Goal: Information Seeking & Learning: Learn about a topic

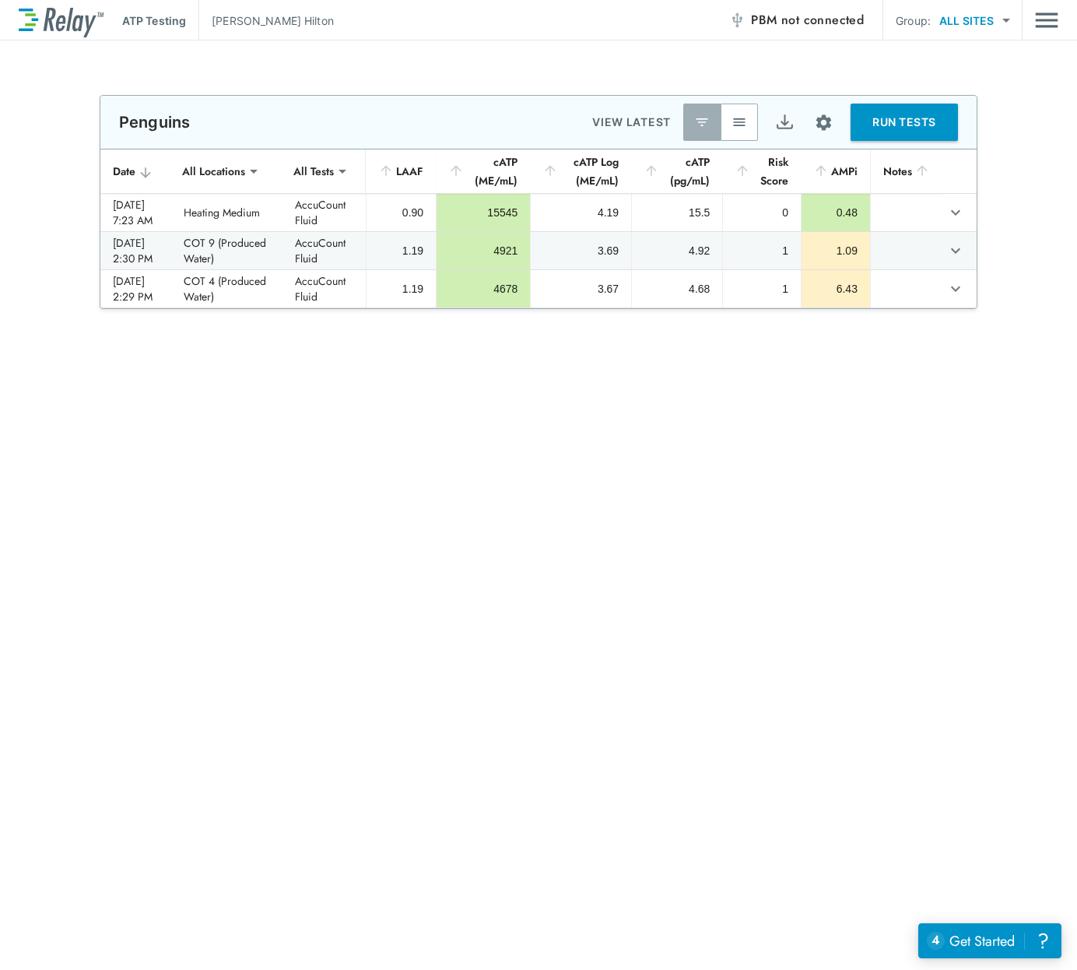
click at [738, 119] on img "button" at bounding box center [740, 122] width 16 height 16
click at [703, 119] on img "button" at bounding box center [702, 122] width 16 height 16
click at [836, 172] on div "AMPi" at bounding box center [835, 171] width 44 height 19
drag, startPoint x: 836, startPoint y: 172, endPoint x: 654, endPoint y: 677, distance: 536.9
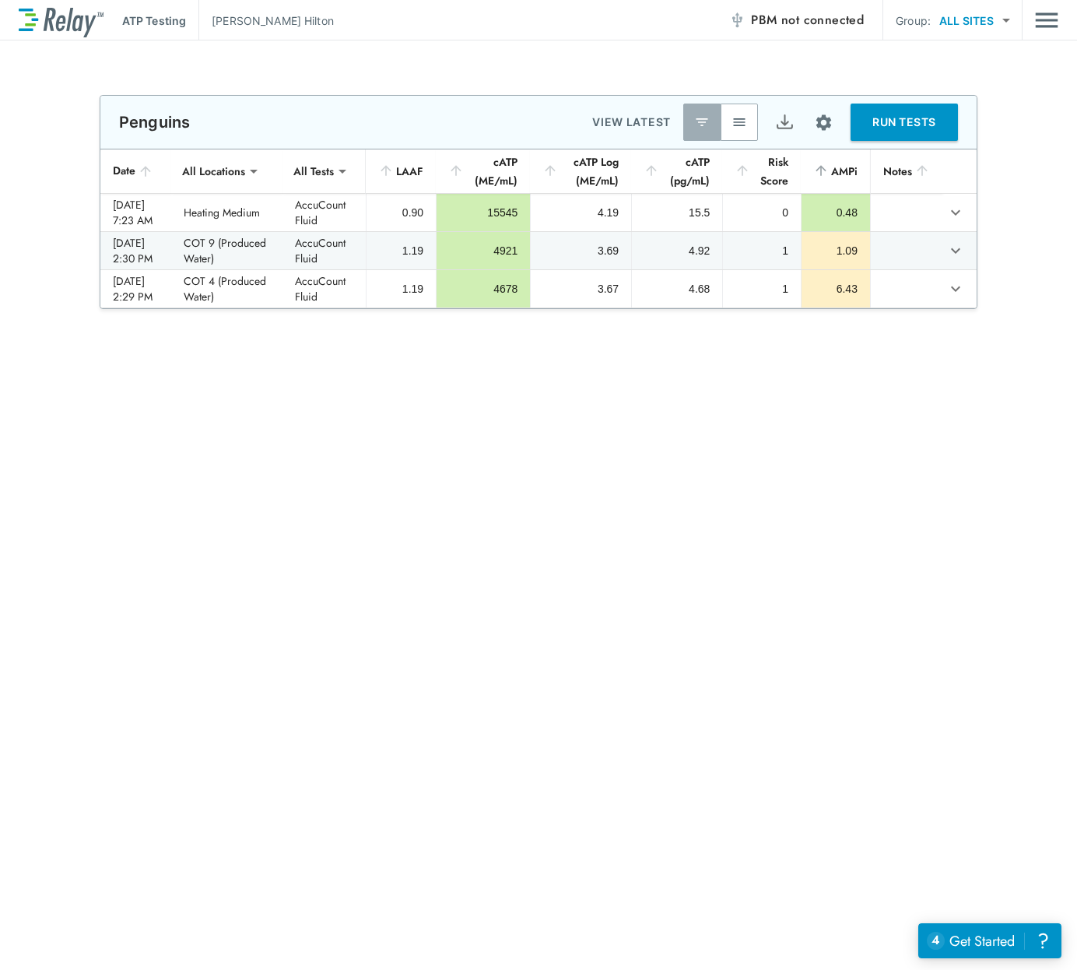
click at [654, 677] on div "**********" at bounding box center [538, 504] width 1077 height 929
click at [994, 948] on div "Get Started" at bounding box center [981, 941] width 65 height 20
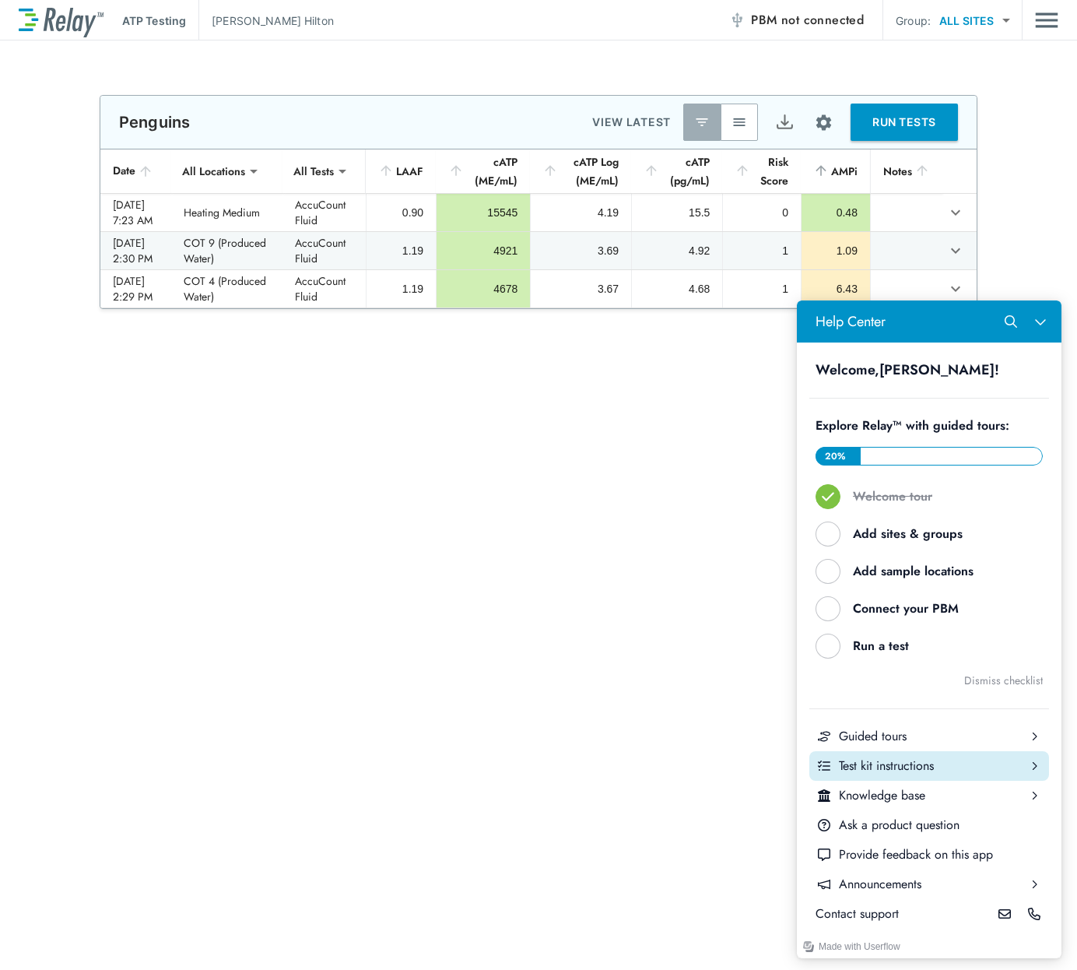
click at [911, 765] on div "Test kit instructions" at bounding box center [929, 765] width 181 height 17
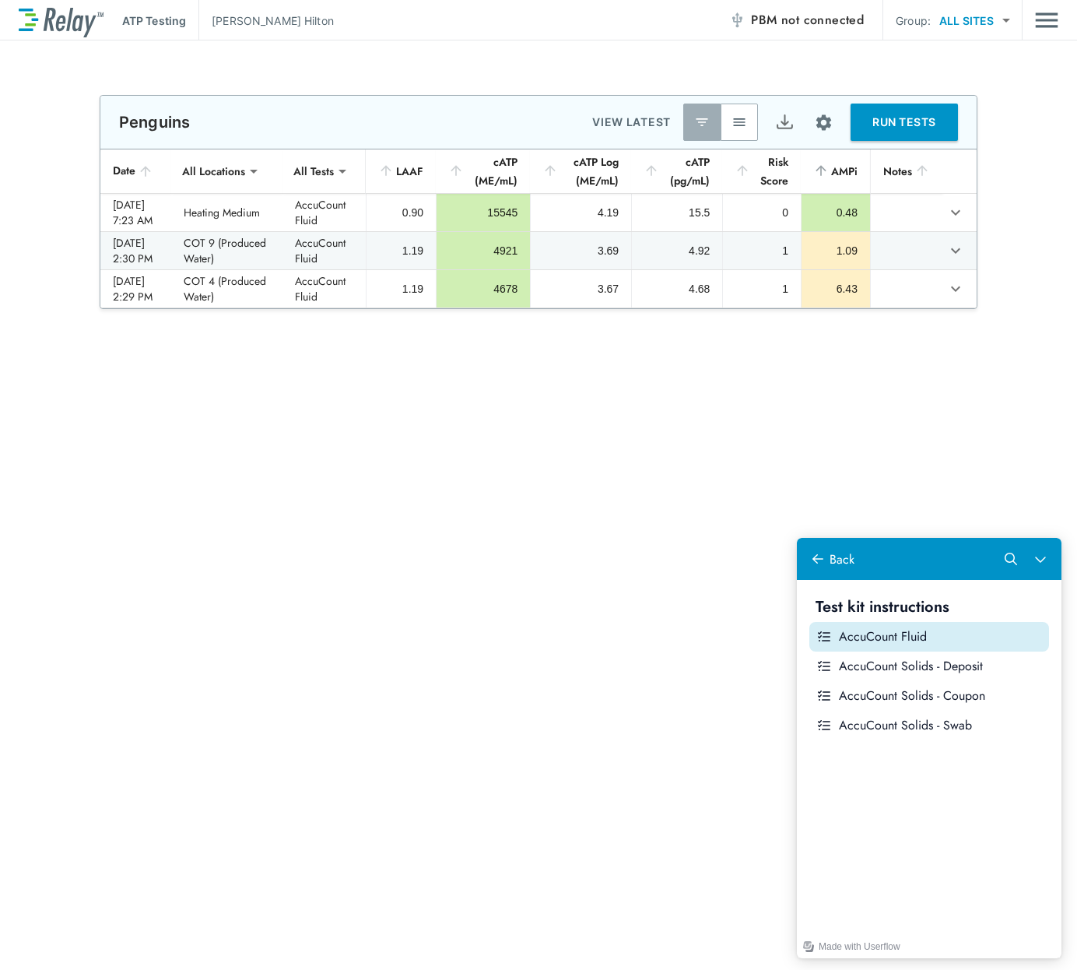
click at [904, 639] on div "AccuCount Fluid" at bounding box center [941, 636] width 204 height 17
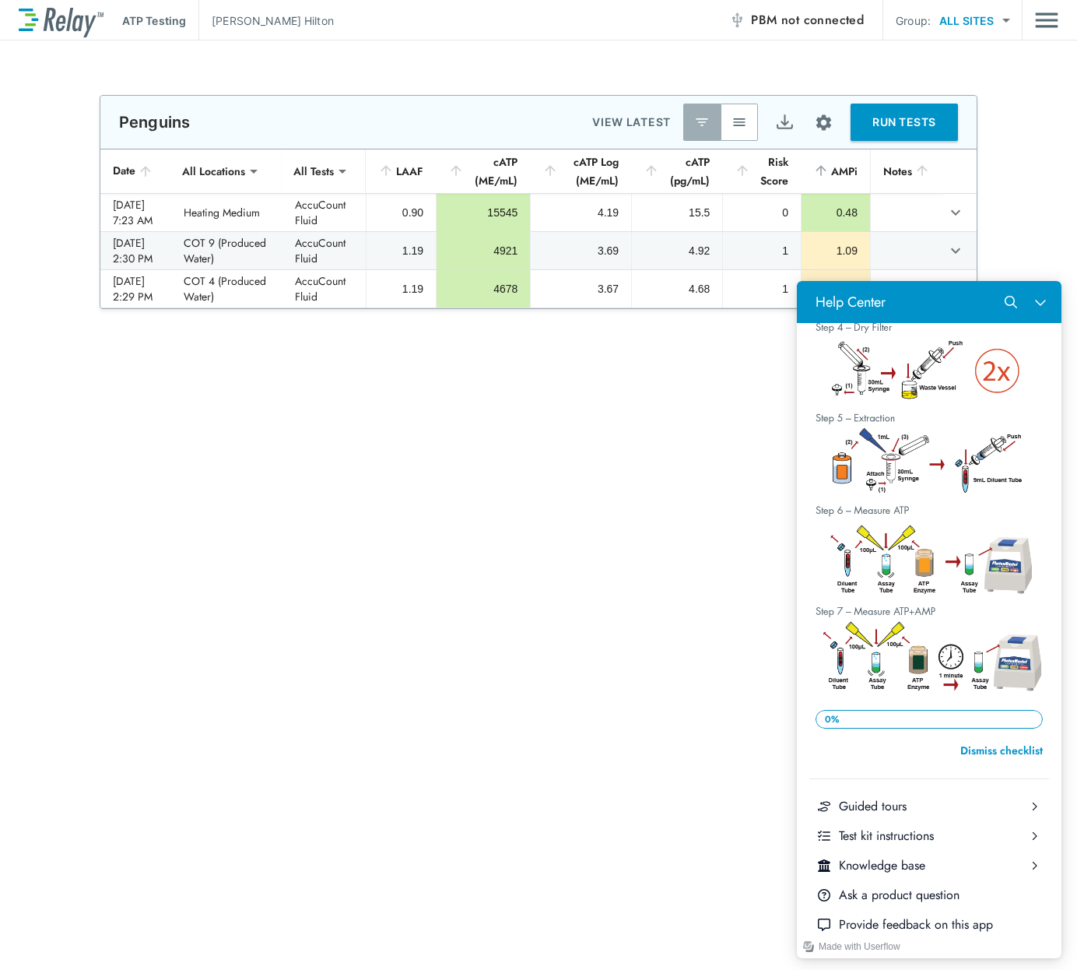
scroll to position [1270, 0]
click at [433, 736] on div "**********" at bounding box center [538, 504] width 1077 height 929
click at [122, 22] on p "ATP Testing" at bounding box center [154, 20] width 64 height 16
click at [89, 24] on img at bounding box center [61, 20] width 85 height 33
click at [1046, 303] on icon "Close Help Center" at bounding box center [1040, 302] width 12 height 12
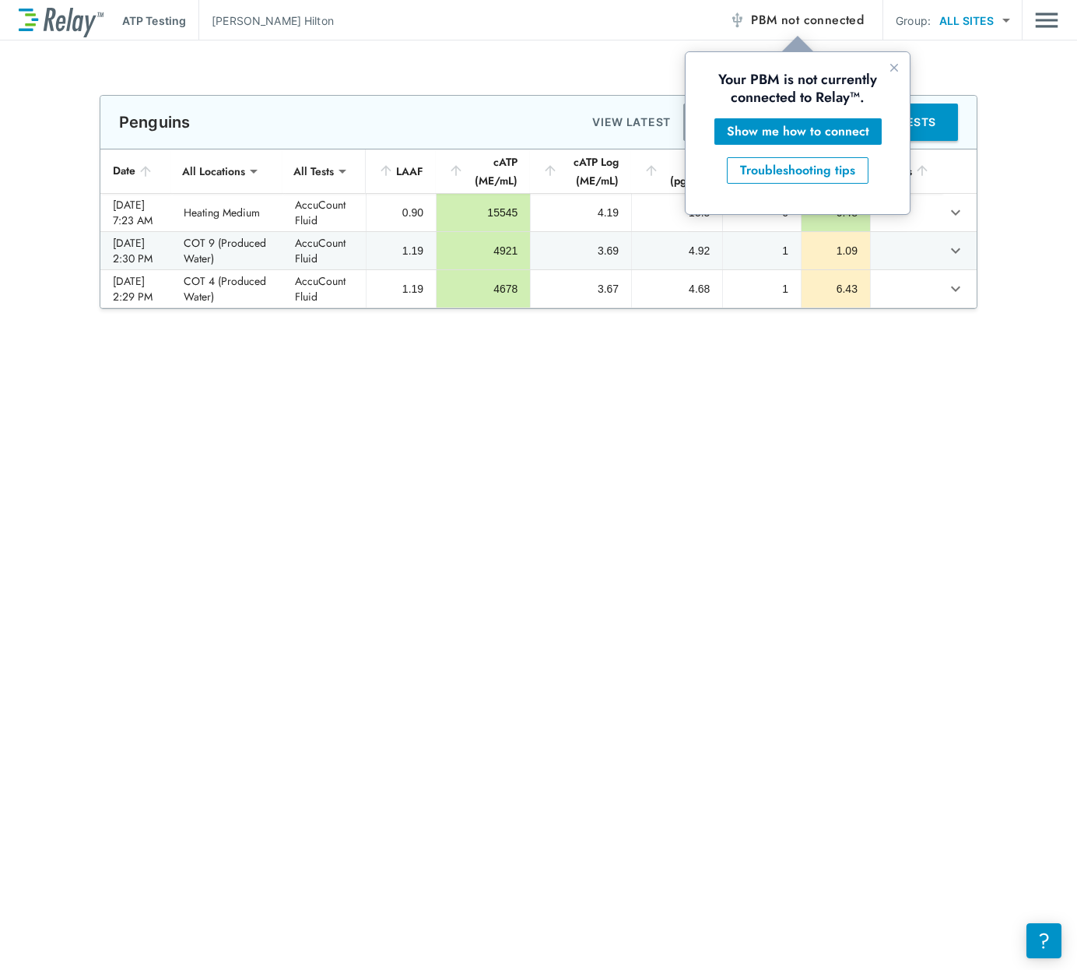
scroll to position [0, 0]
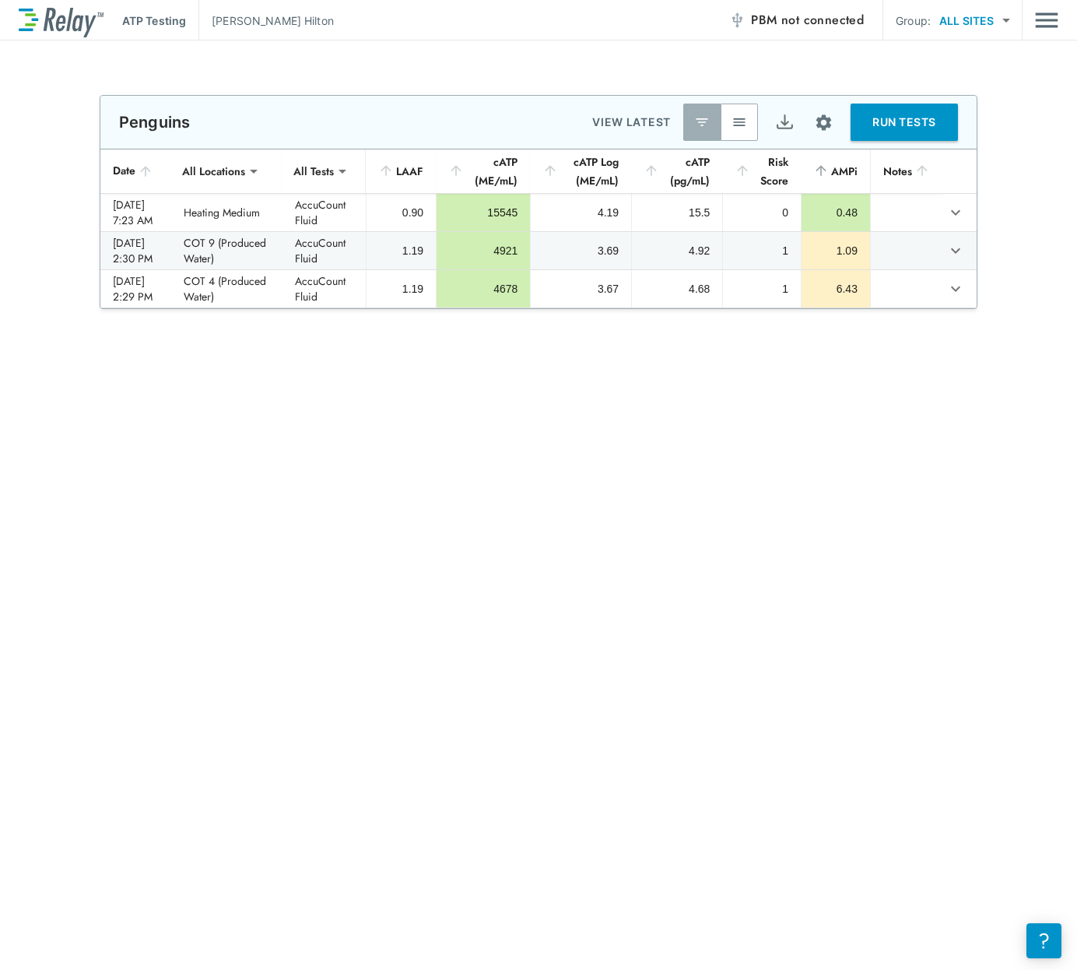
click at [142, 80] on div "**********" at bounding box center [538, 504] width 1077 height 929
click at [1050, 23] on img "Main menu" at bounding box center [1046, 20] width 23 height 30
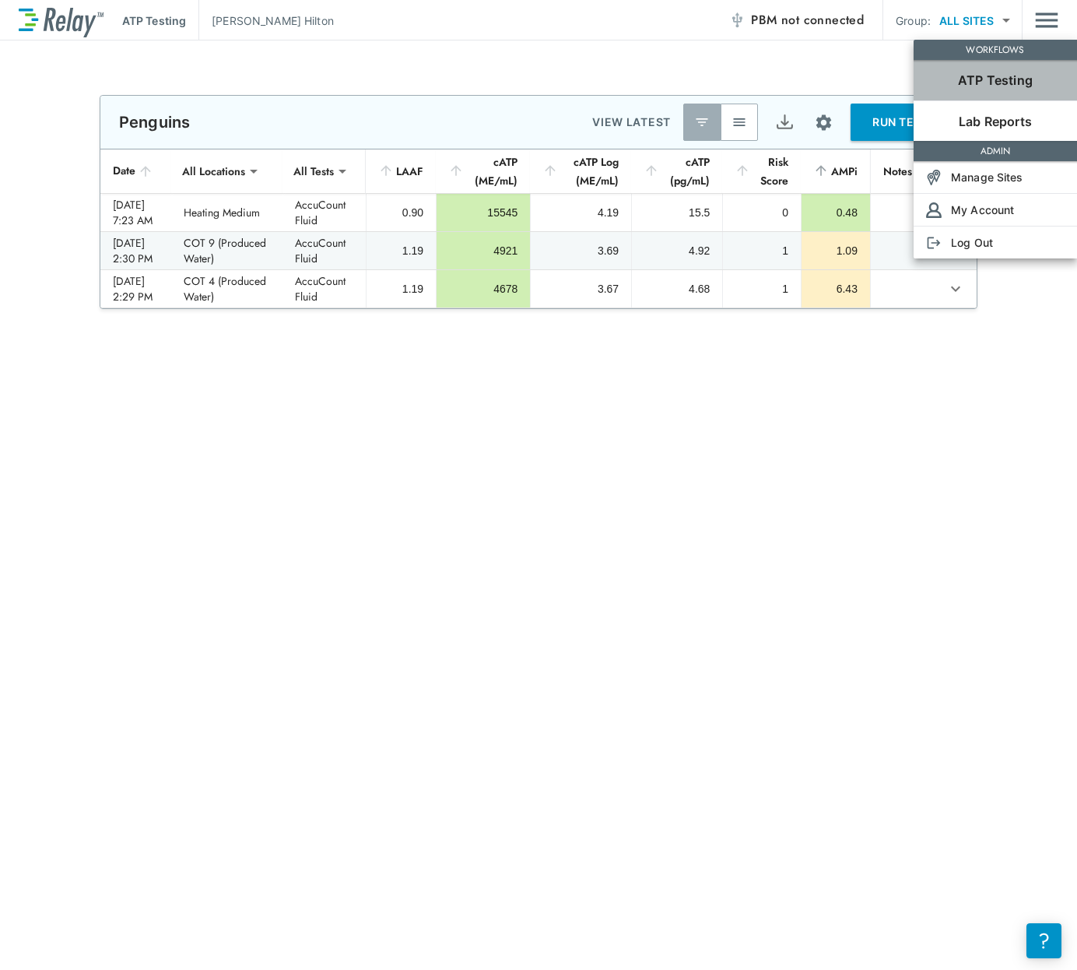
click at [1027, 85] on p "ATP Testing" at bounding box center [995, 80] width 75 height 19
click at [1021, 82] on p "ATP Testing" at bounding box center [995, 80] width 75 height 19
click at [1012, 121] on p "Lab Reports" at bounding box center [995, 121] width 73 height 19
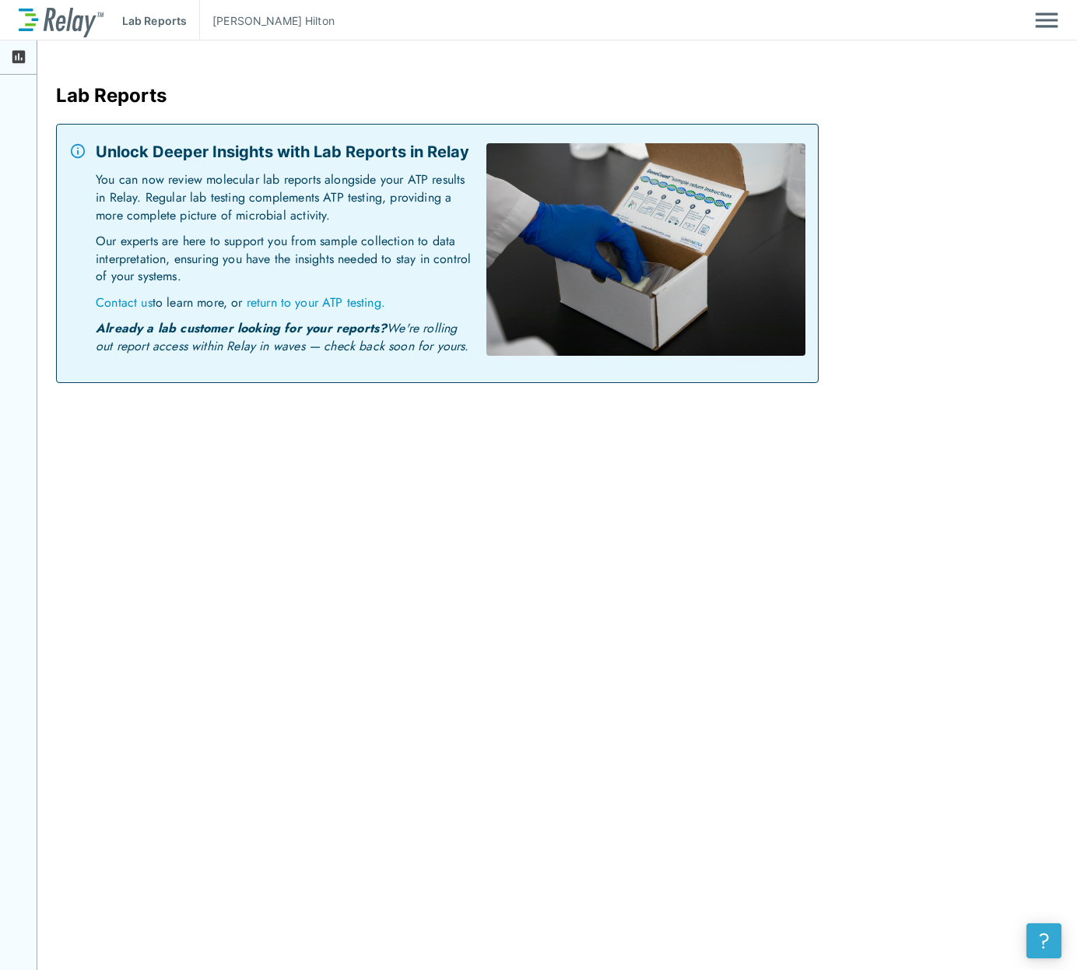
click at [1047, 944] on div "?" at bounding box center [1044, 941] width 18 height 18
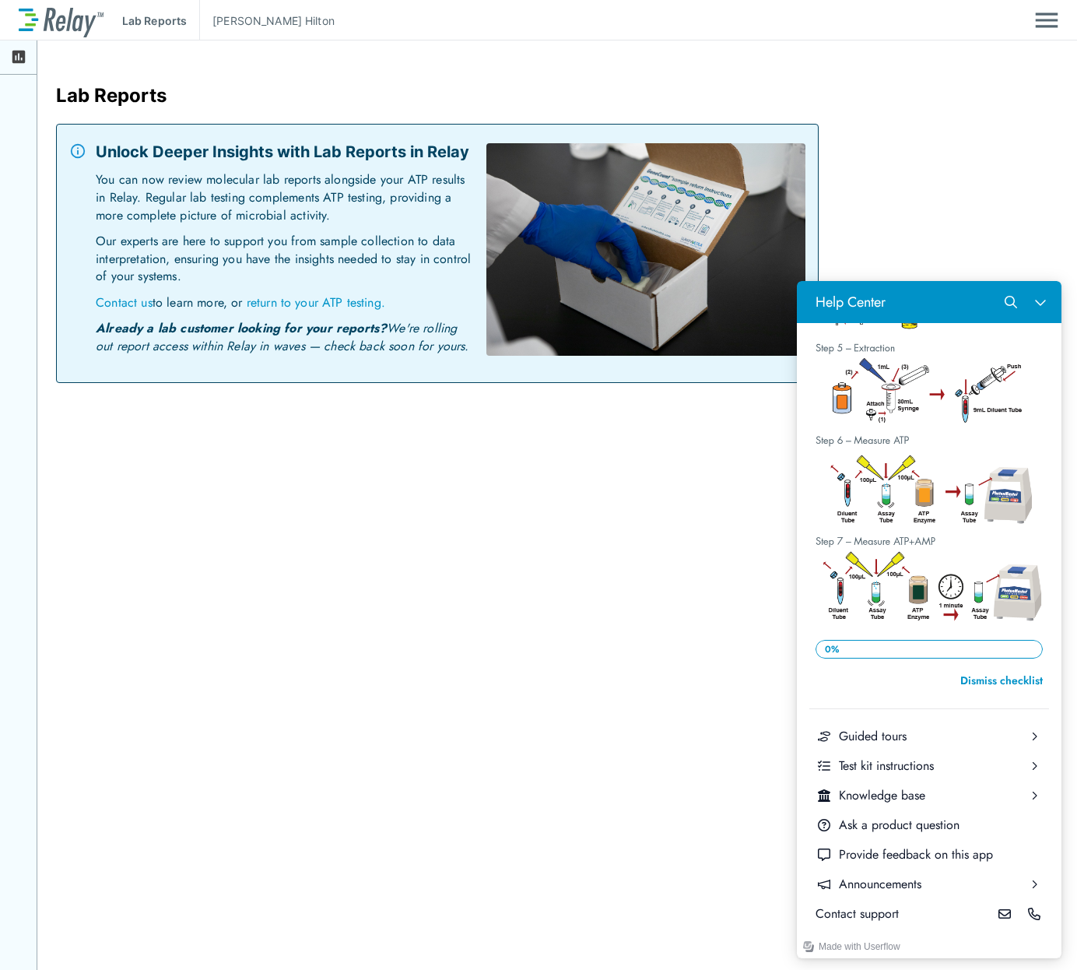
scroll to position [1270, 0]
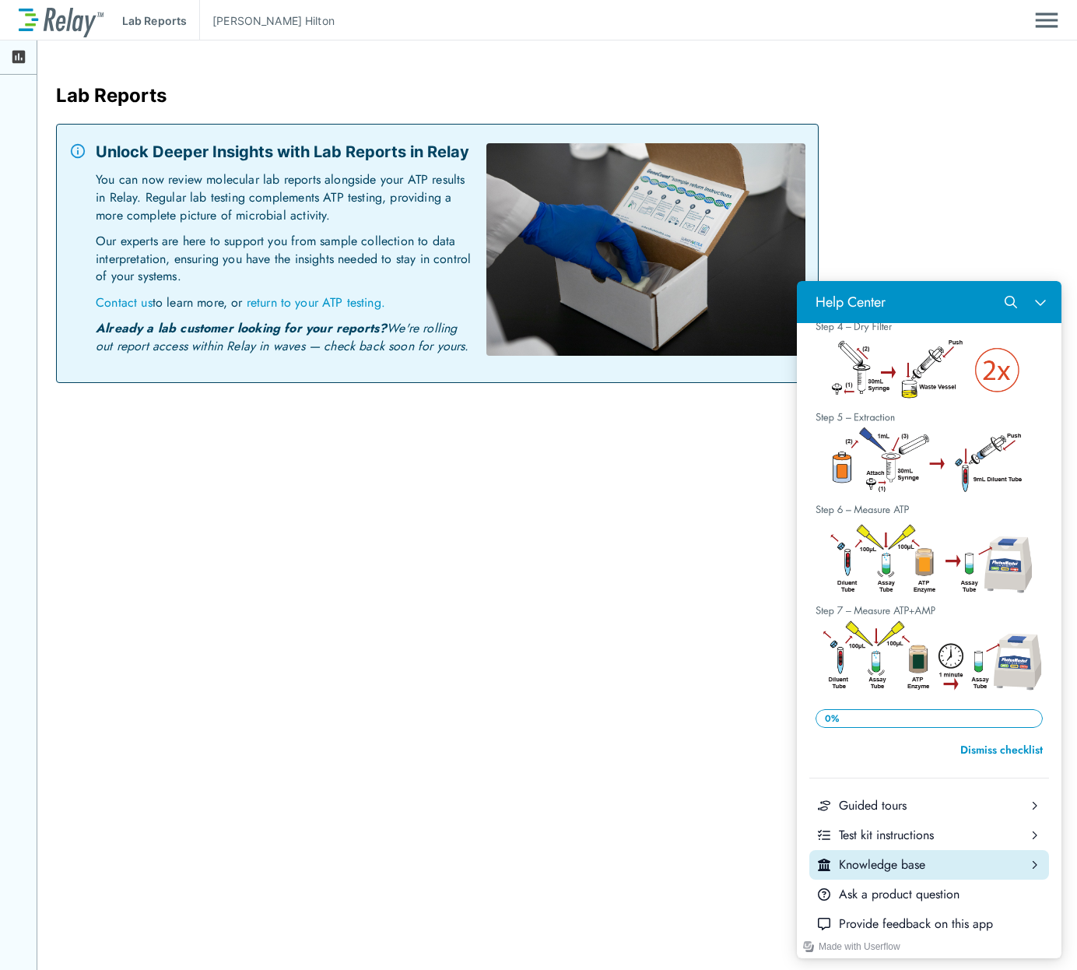
click at [911, 856] on div "Knowledge base" at bounding box center [929, 864] width 181 height 17
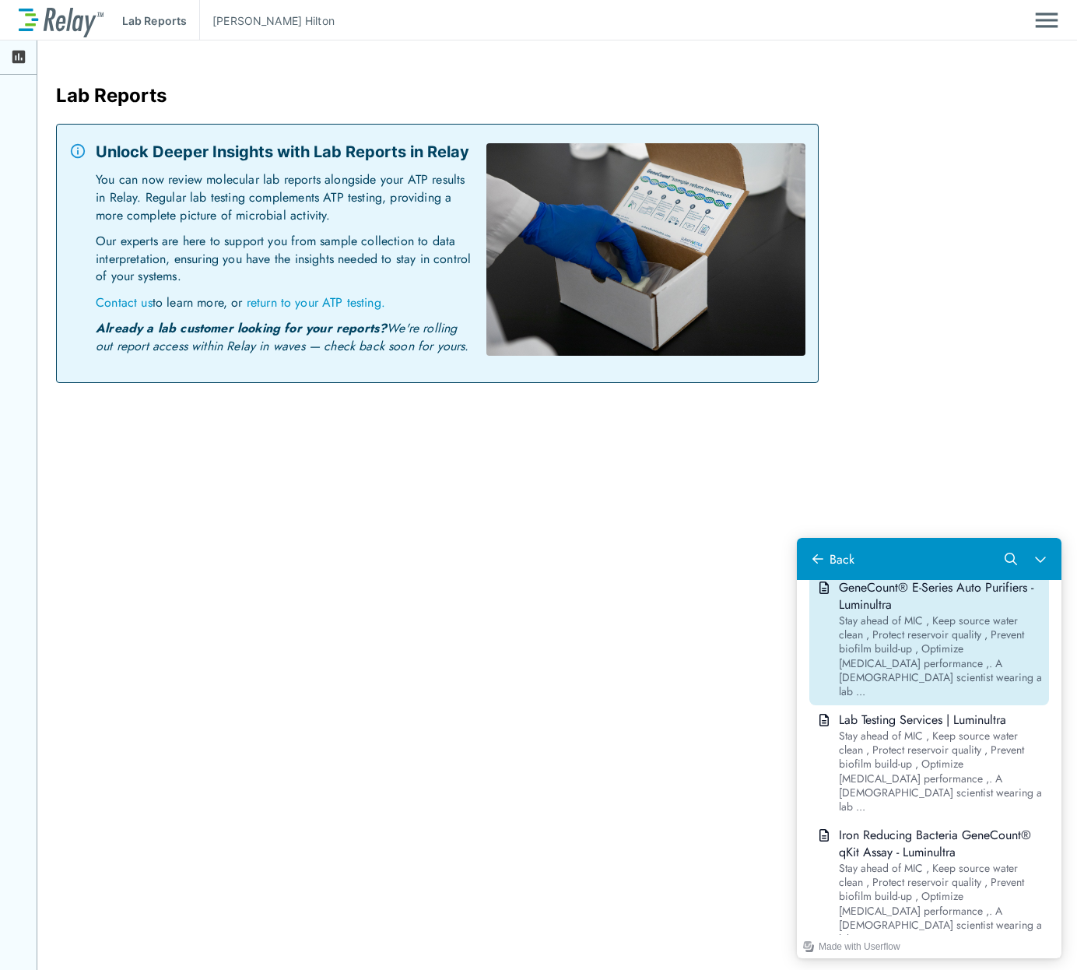
scroll to position [1790, 0]
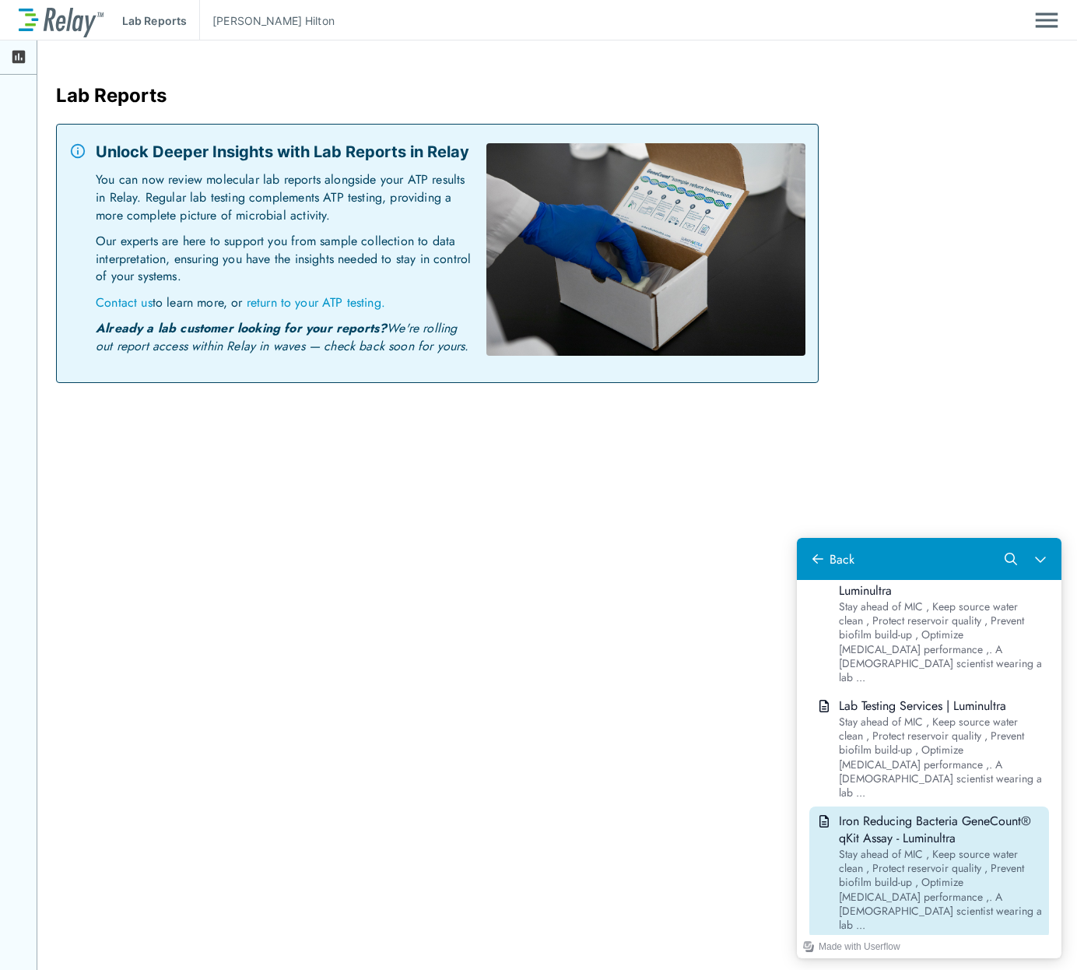
click at [953, 847] on div "Stay ahead of MIC , Keep source water clean , Protect reservoir quality , Preve…" at bounding box center [941, 890] width 204 height 86
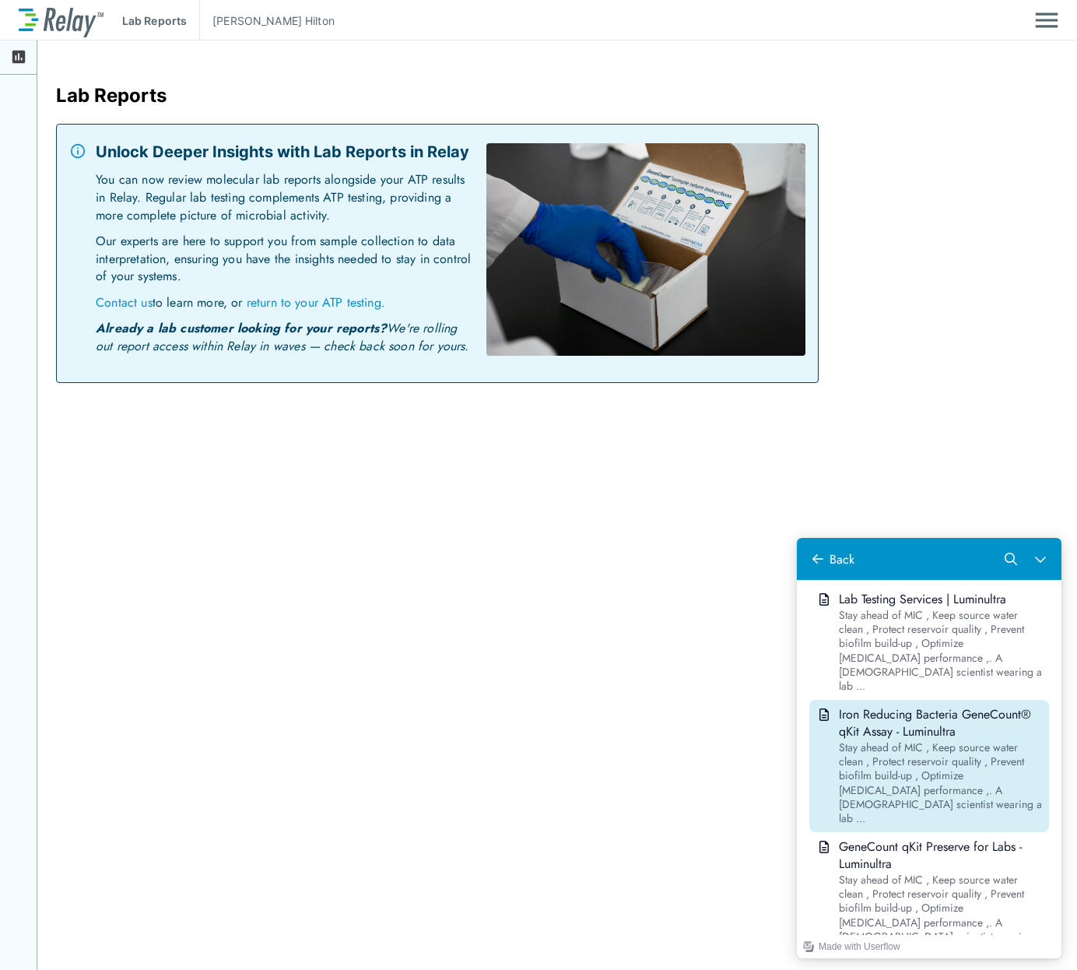
scroll to position [1946, 0]
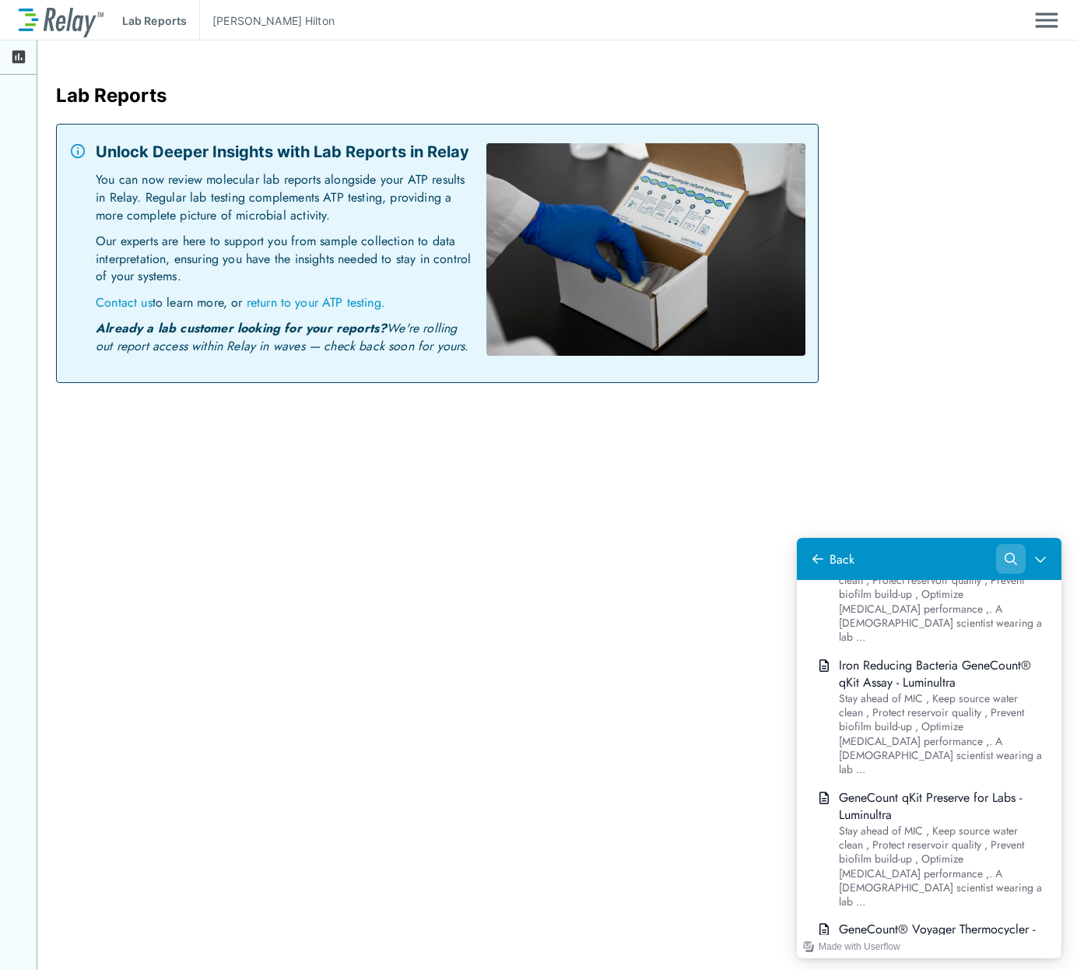
click at [1009, 556] on icon "Search" at bounding box center [1011, 559] width 12 height 12
click at [1010, 556] on icon "Search" at bounding box center [1011, 559] width 12 height 12
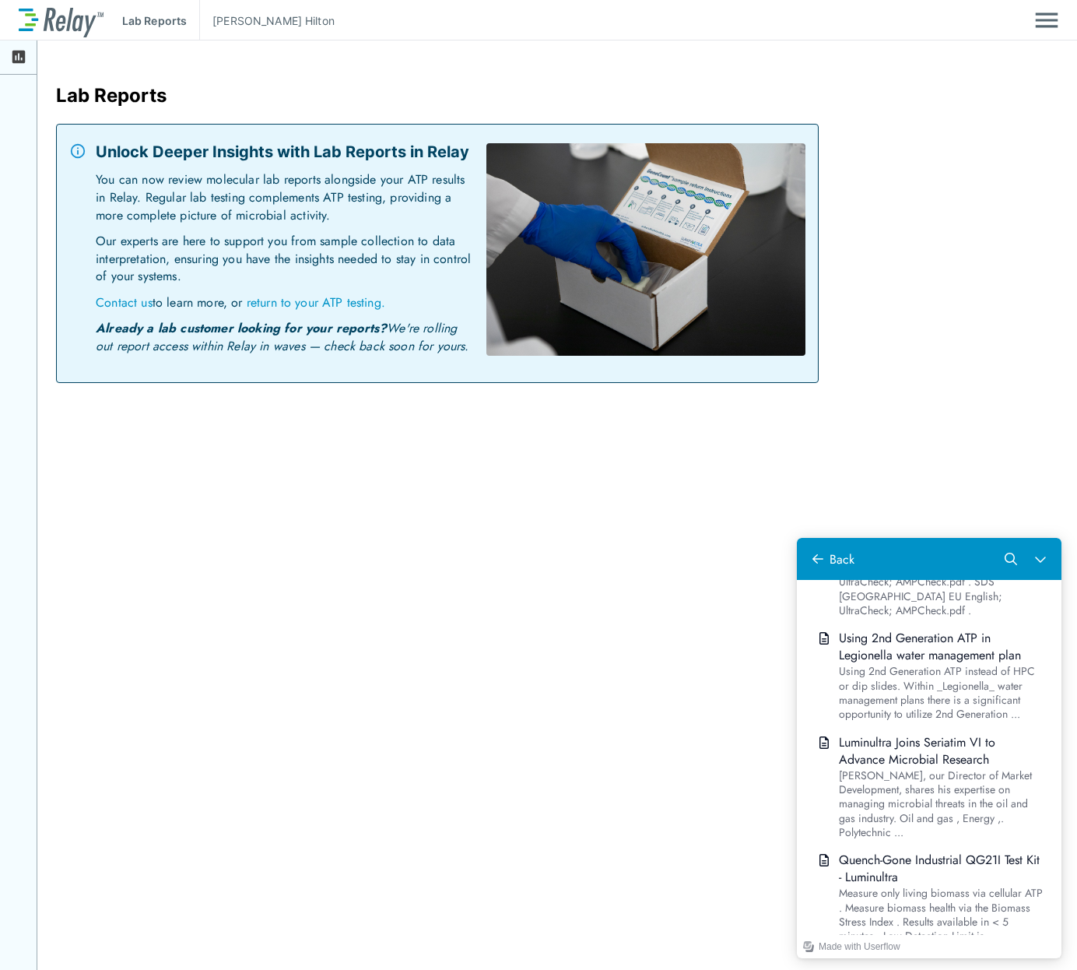
scroll to position [0, 0]
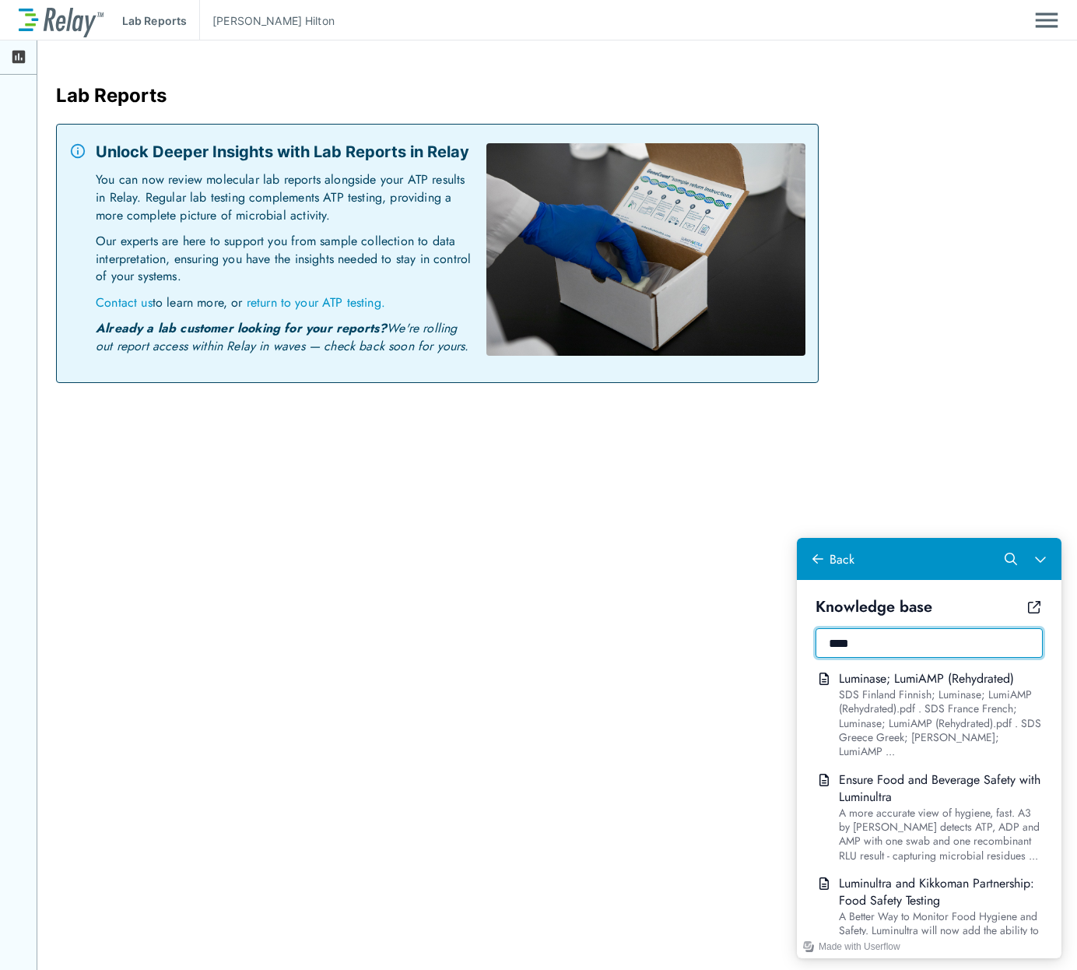
drag, startPoint x: 860, startPoint y: 644, endPoint x: 706, endPoint y: 641, distance: 154.1
click at [797, 641] on html "? Knowledge base **** Luminase; LumiAMP (Rehydrated) SDS Finland Finnish; Lumin…" at bounding box center [929, 748] width 265 height 420
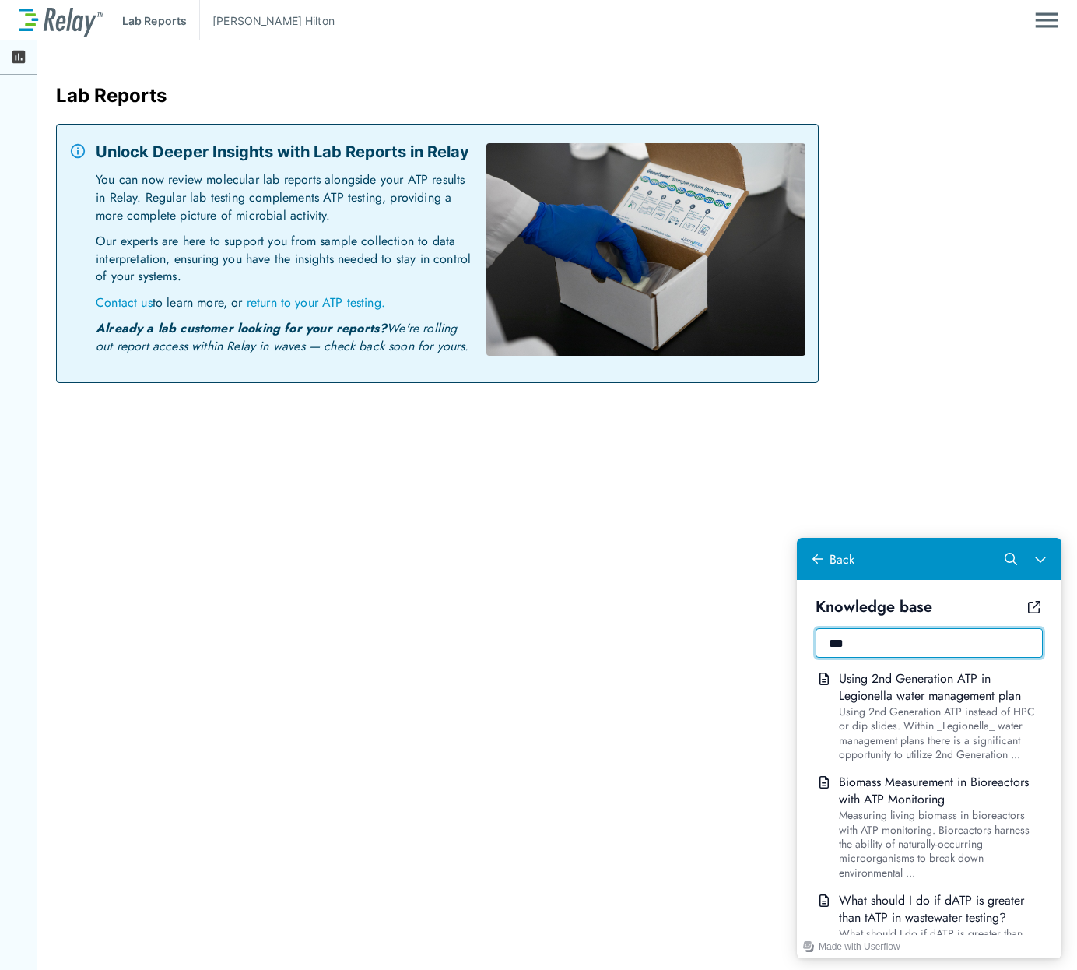
type input "***"
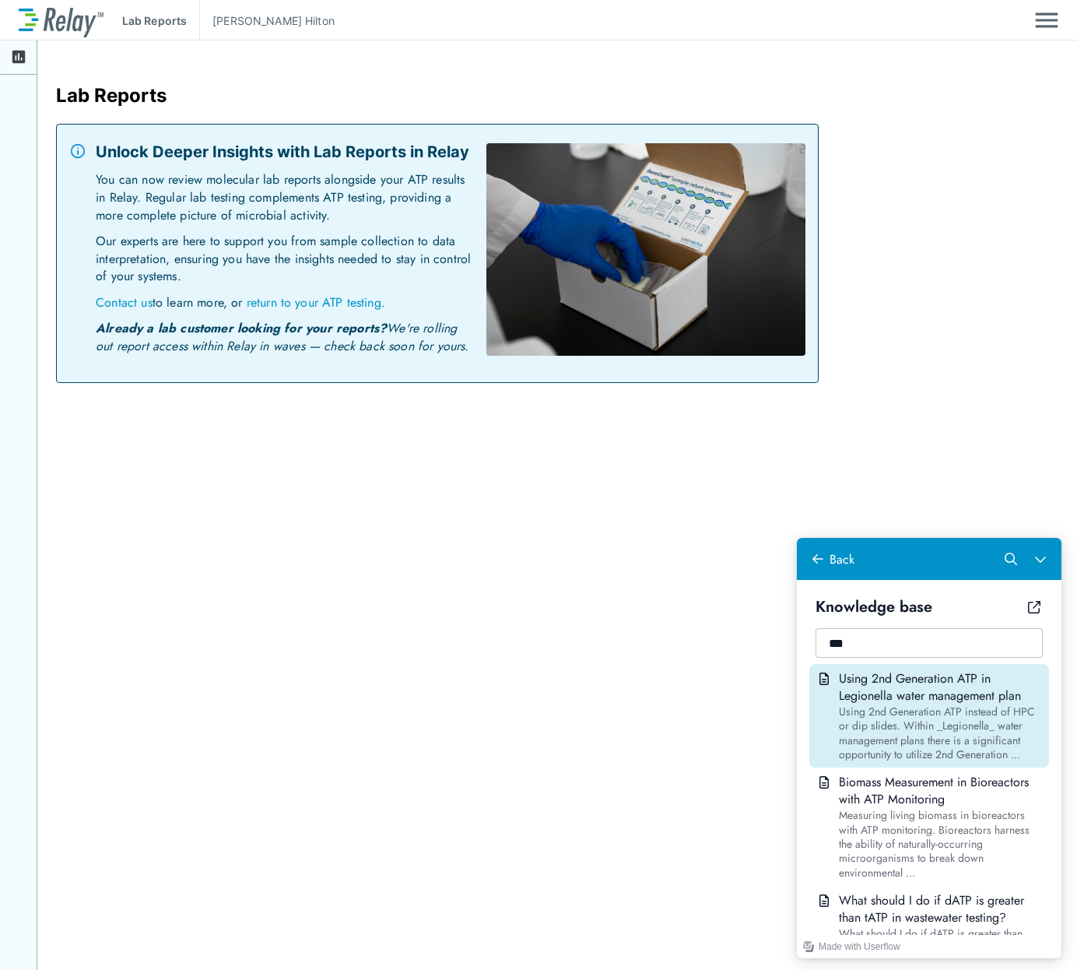
click at [977, 690] on span "Using 2nd Generation ATP in Legionella water management plan" at bounding box center [930, 686] width 182 height 35
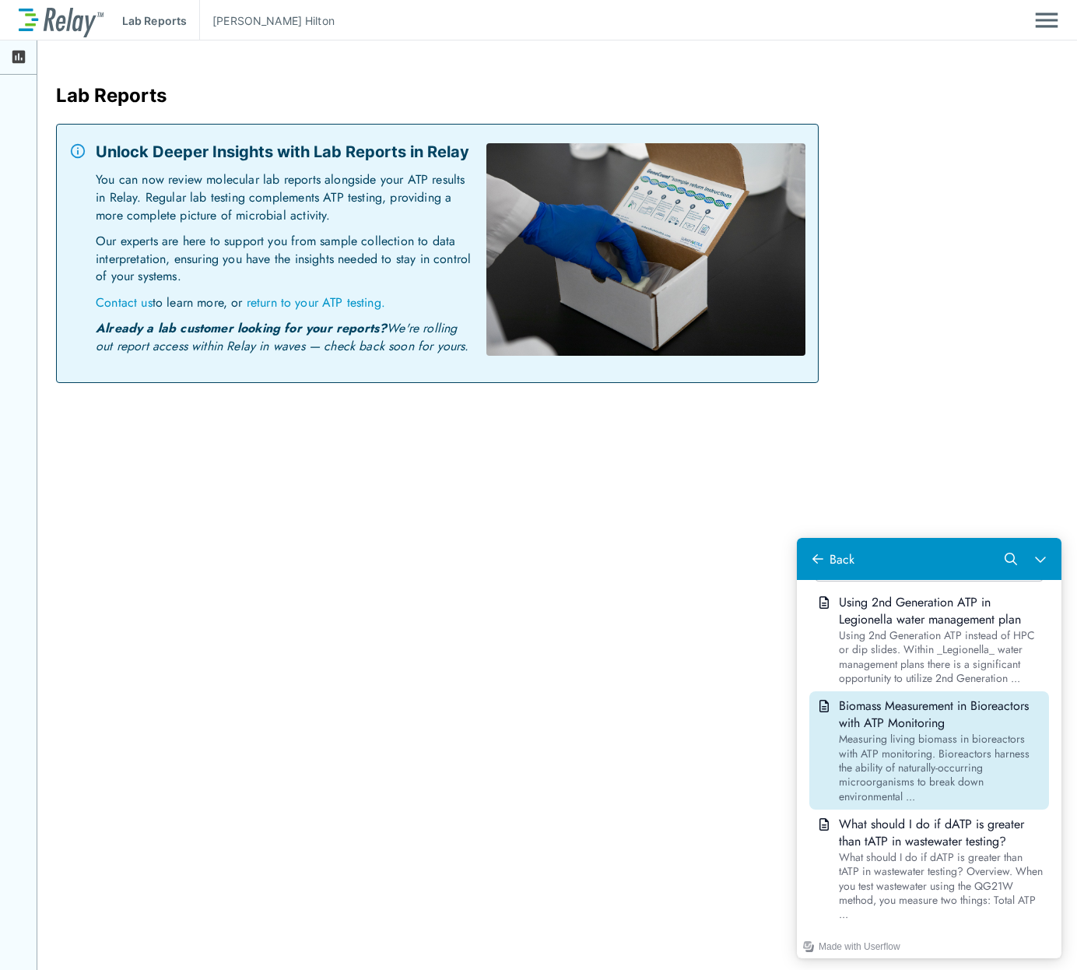
scroll to position [78, 0]
click at [926, 755] on div "Measuring living biomass in bioreactors with ATP monitoring. Bioreactors harnes…" at bounding box center [941, 766] width 204 height 72
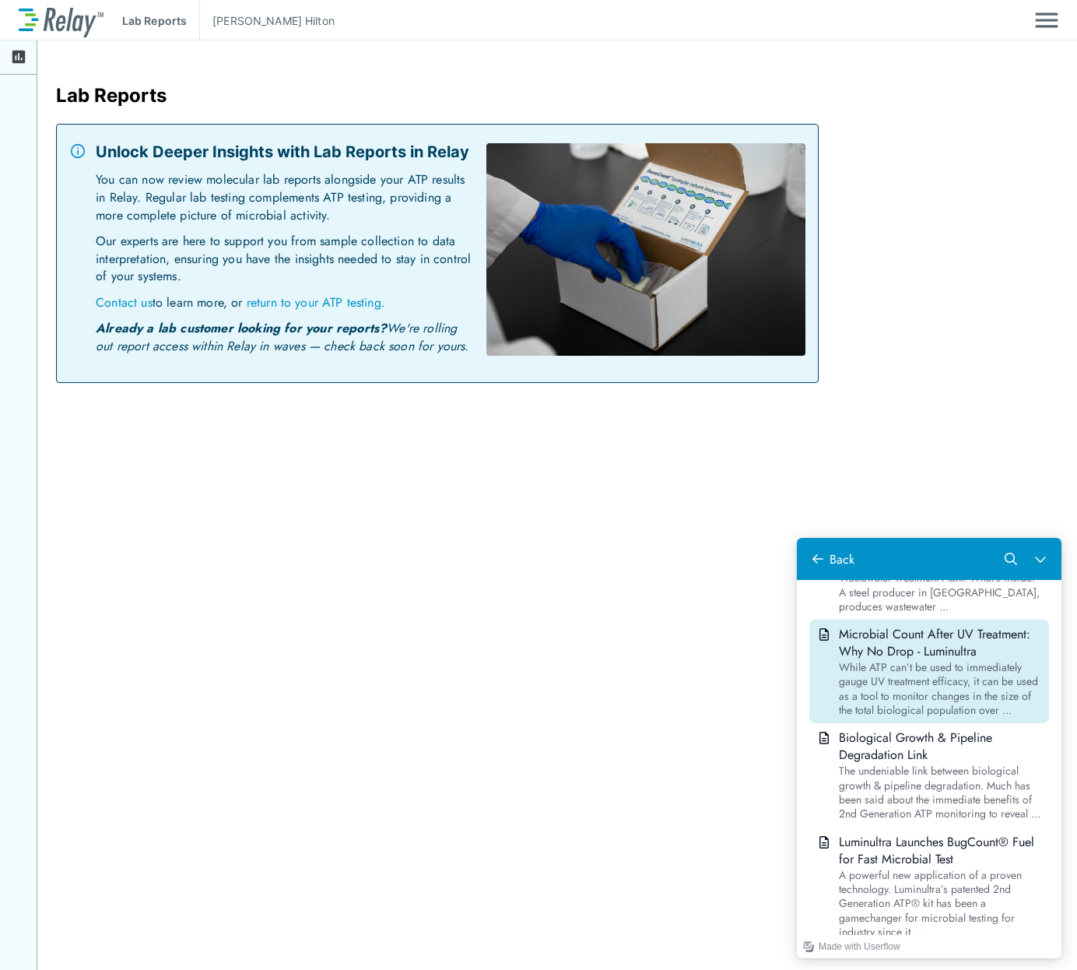
scroll to position [934, 0]
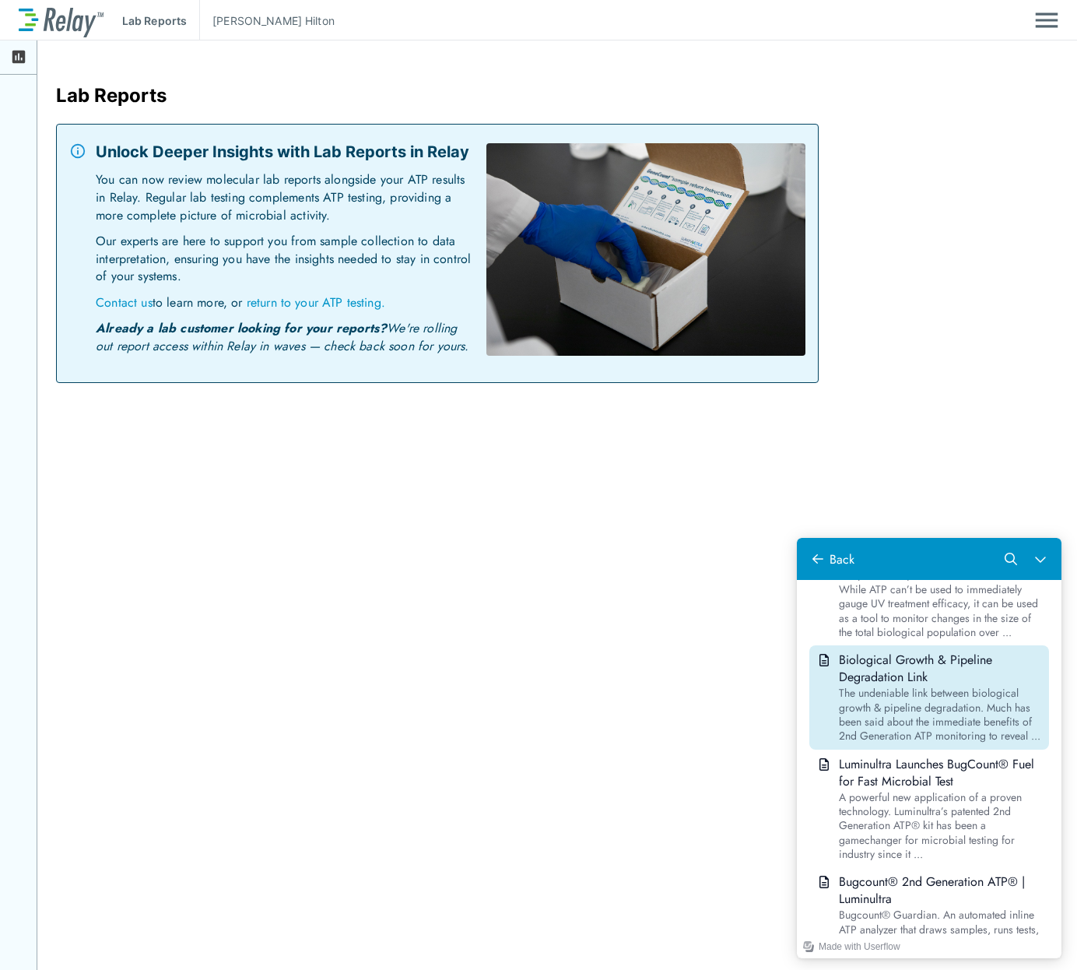
click at [938, 730] on div "The undeniable link between biological growth & pipeline degradation. Much has …" at bounding box center [941, 714] width 204 height 57
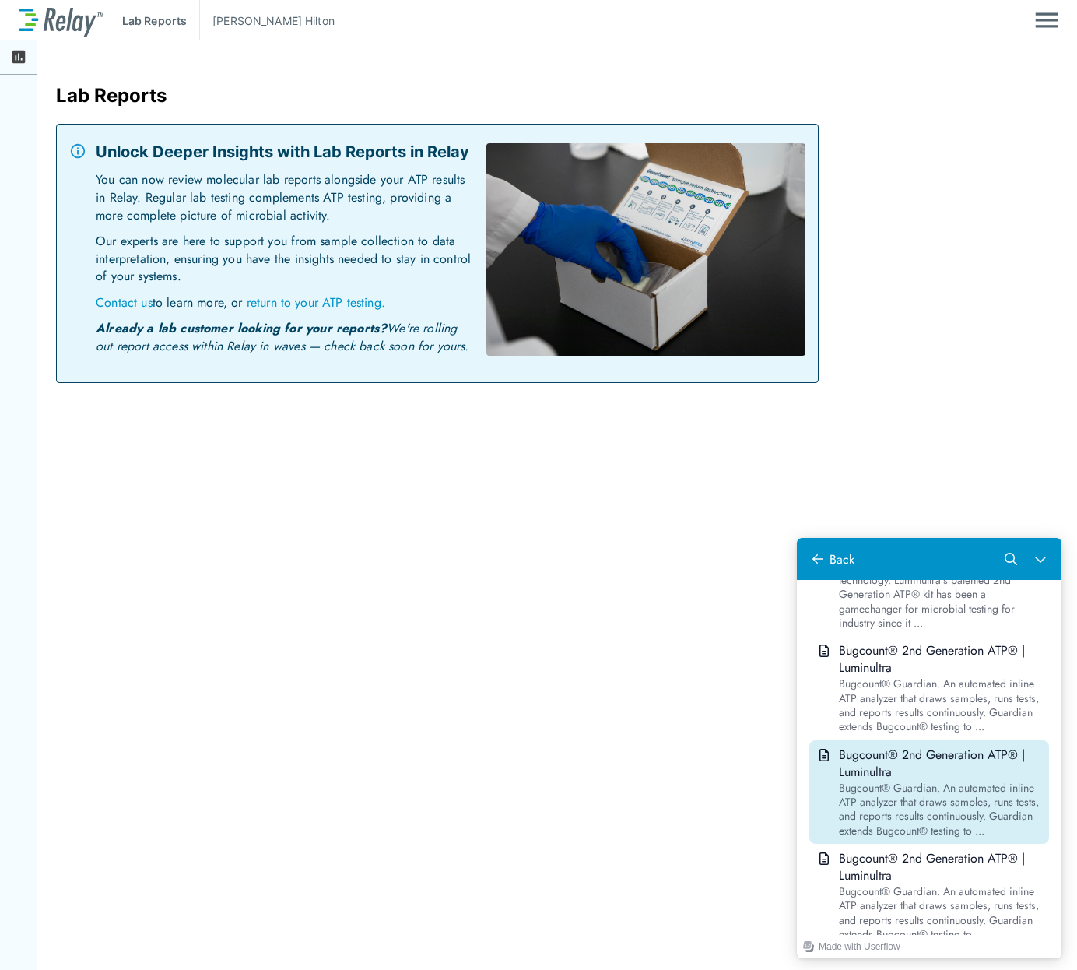
scroll to position [1167, 0]
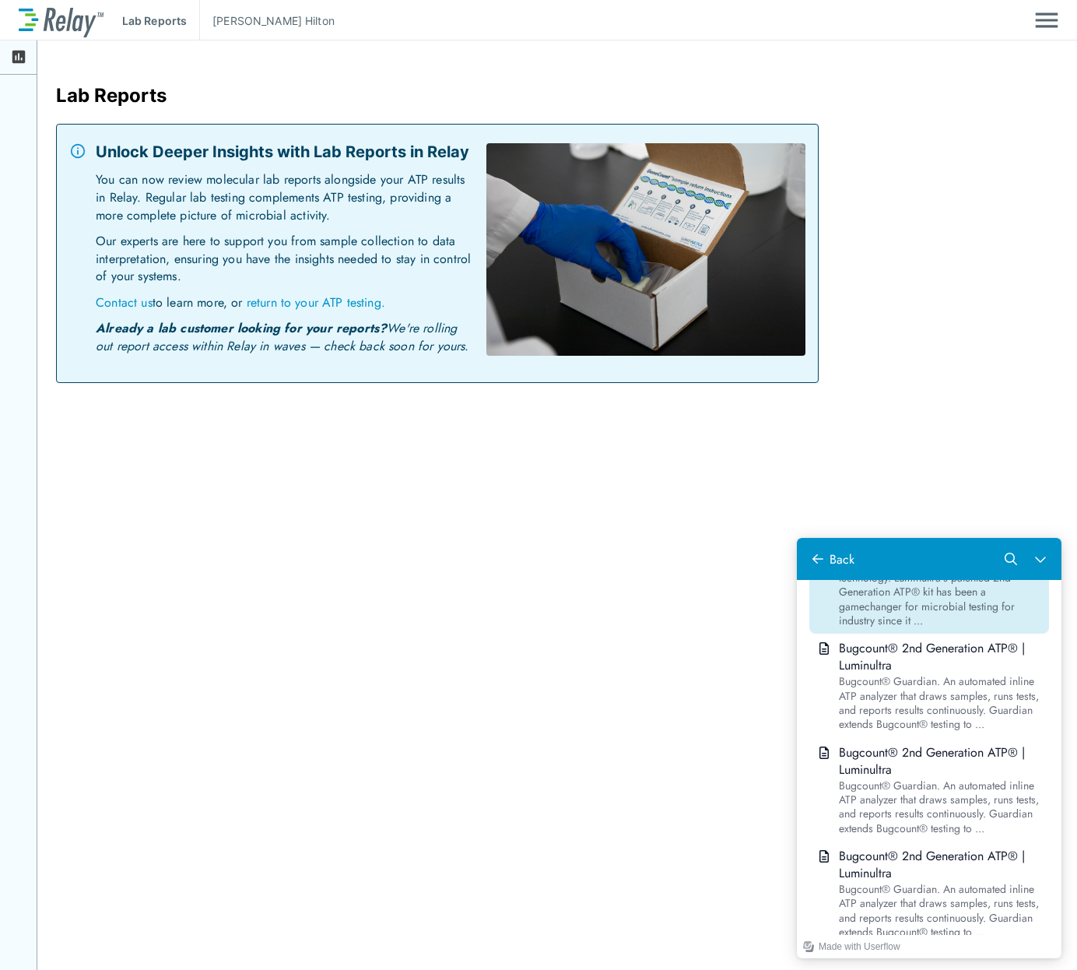
click at [944, 628] on div "A powerful new application of a proven technology. Luminultra’s patented 2nd Ge…" at bounding box center [941, 592] width 204 height 72
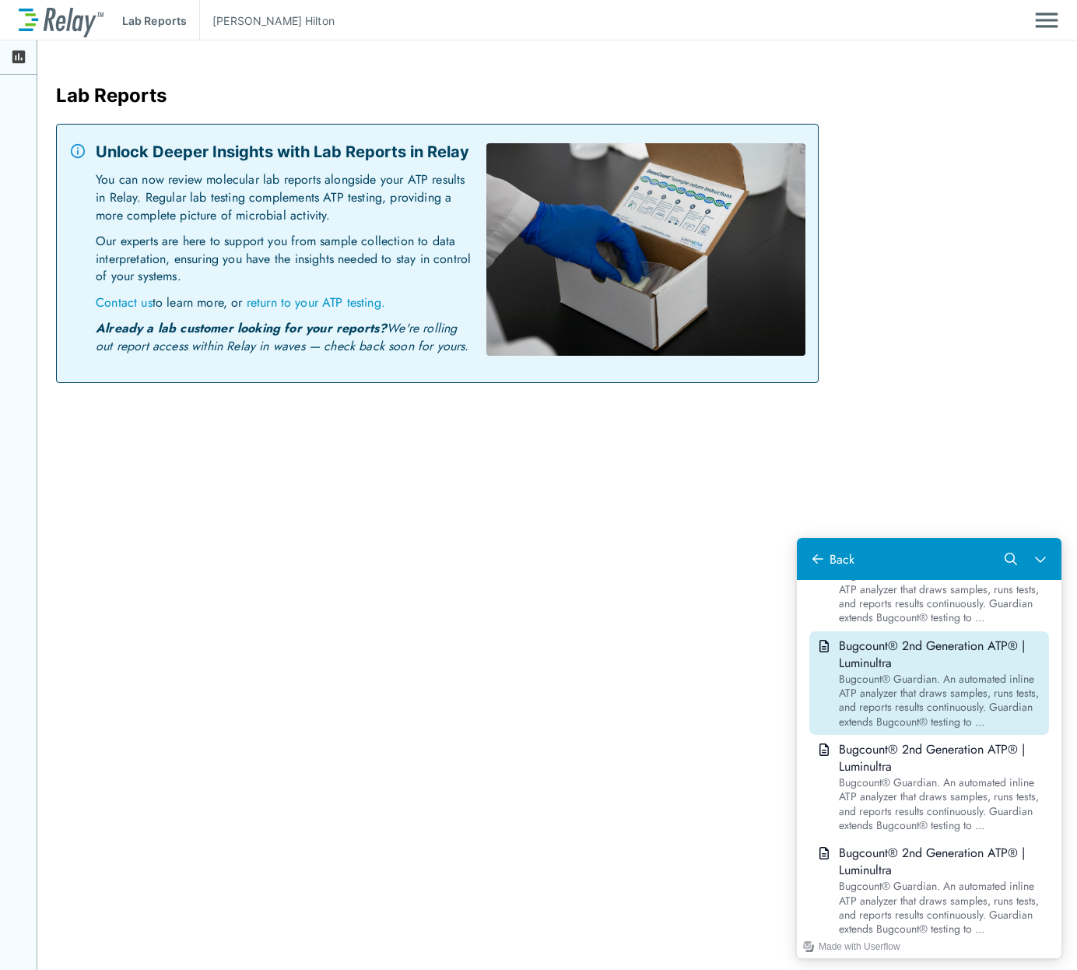
scroll to position [1323, 0]
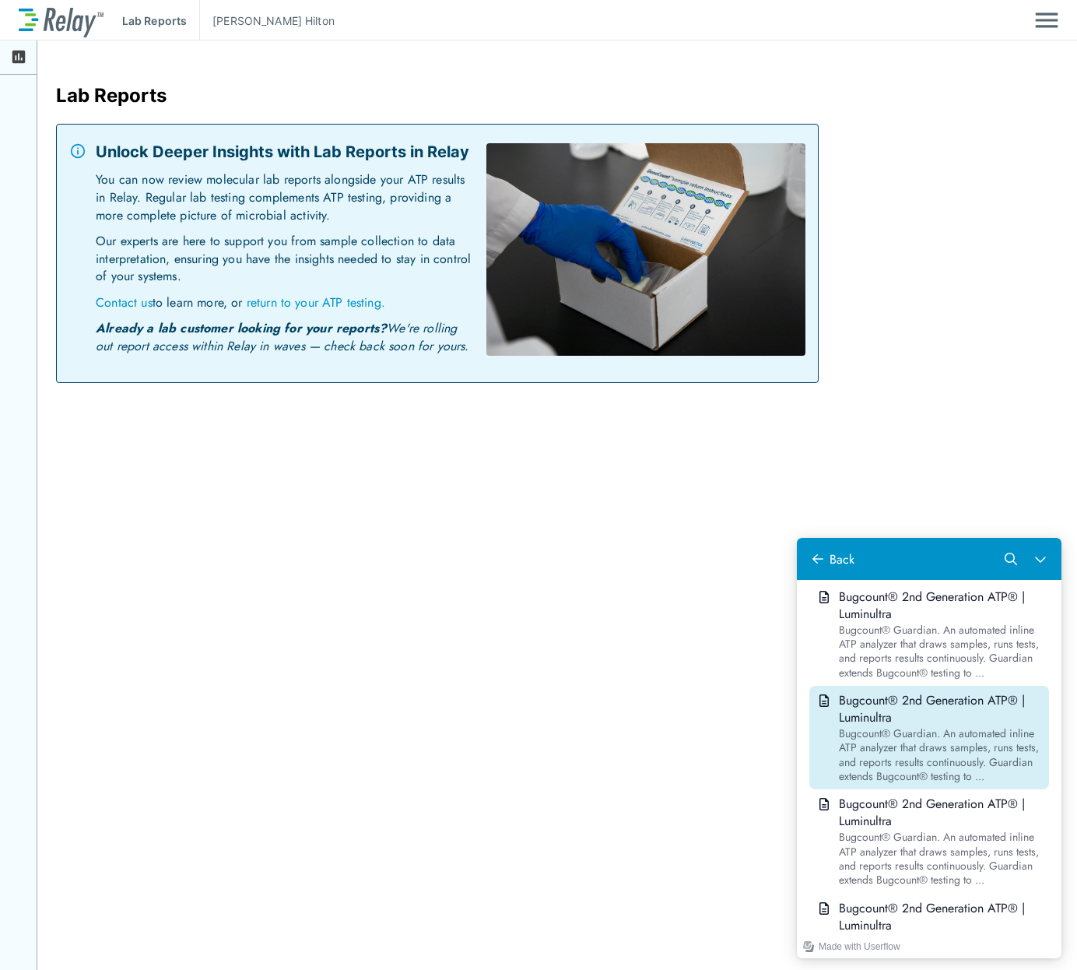
click at [932, 783] on div "Bugcount® Guardian. An automated inline ATP analyzer that draws samples, runs t…" at bounding box center [941, 754] width 204 height 57
click at [881, 783] on div "Bugcount® Guardian. An automated inline ATP analyzer that draws samples, runs t…" at bounding box center [941, 754] width 204 height 57
